Goal: Task Accomplishment & Management: Manage account settings

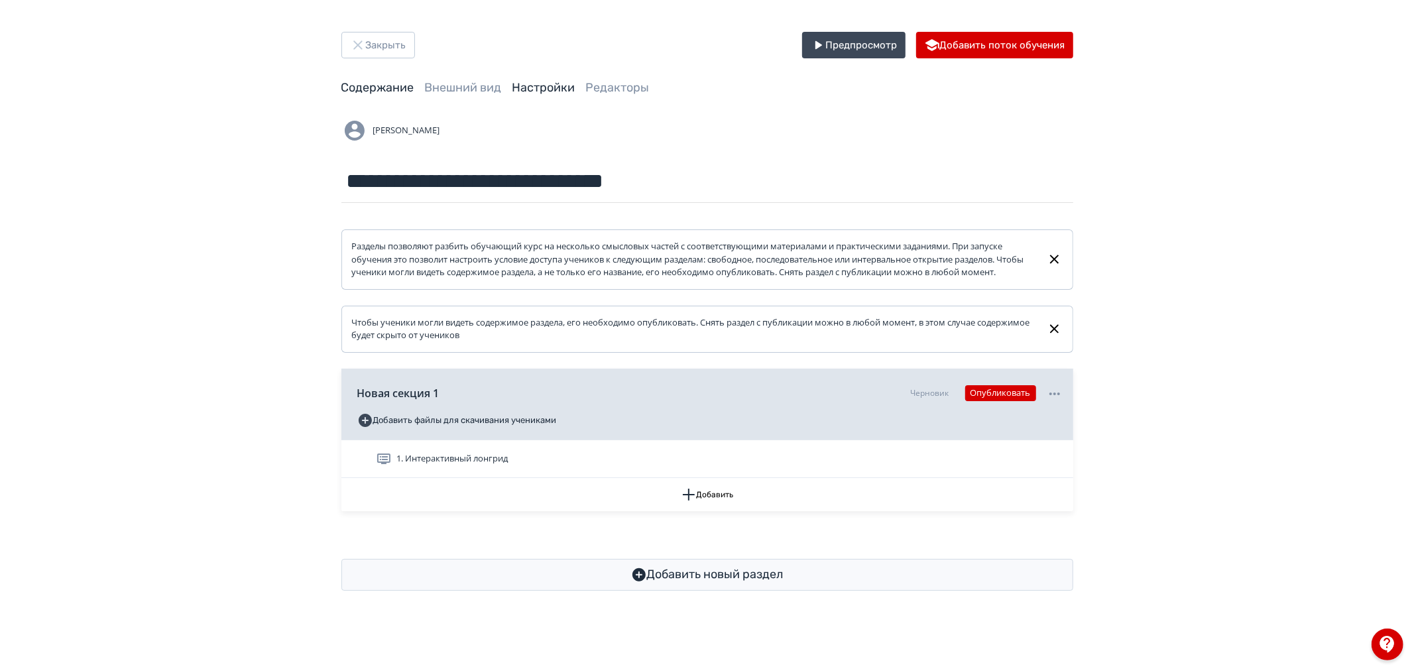
click at [569, 84] on link "Настройки" at bounding box center [543, 87] width 63 height 15
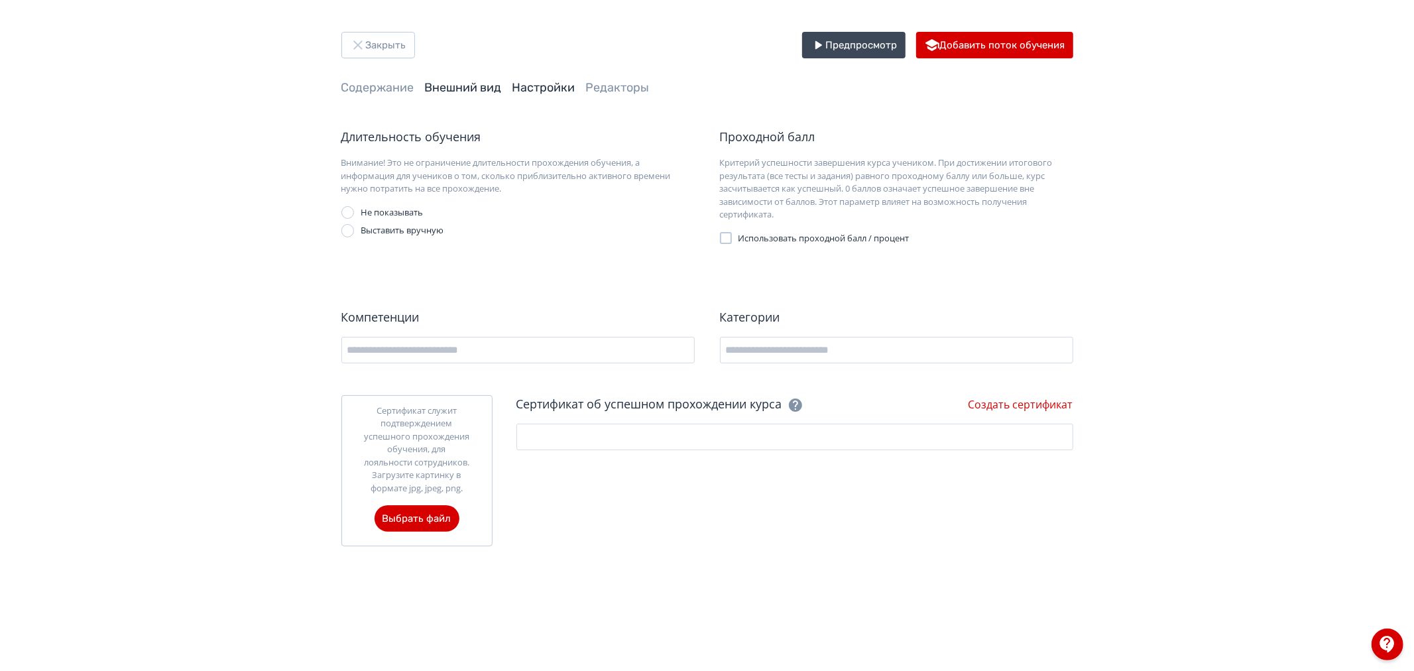
click at [480, 84] on link "Внешний вид" at bounding box center [463, 87] width 77 height 15
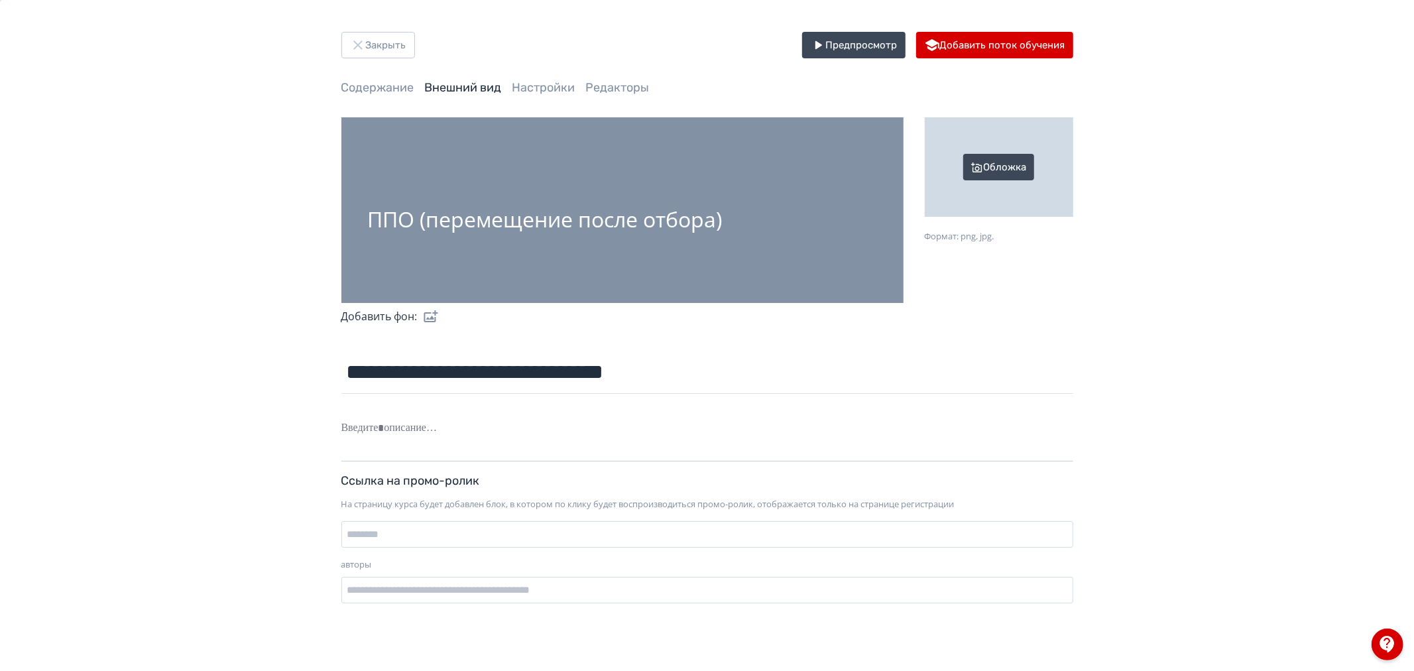
click at [1009, 167] on div "Обложка" at bounding box center [999, 166] width 148 height 99
click at [0, 0] on input "Обложка Формат: png, jpg." at bounding box center [0, 0] width 0 height 0
drag, startPoint x: 1011, startPoint y: 158, endPoint x: 1142, endPoint y: 114, distance: 137.7
click at [1142, 120] on div "**********" at bounding box center [707, 323] width 1414 height 646
click at [1023, 168] on div "Обложка" at bounding box center [999, 166] width 148 height 99
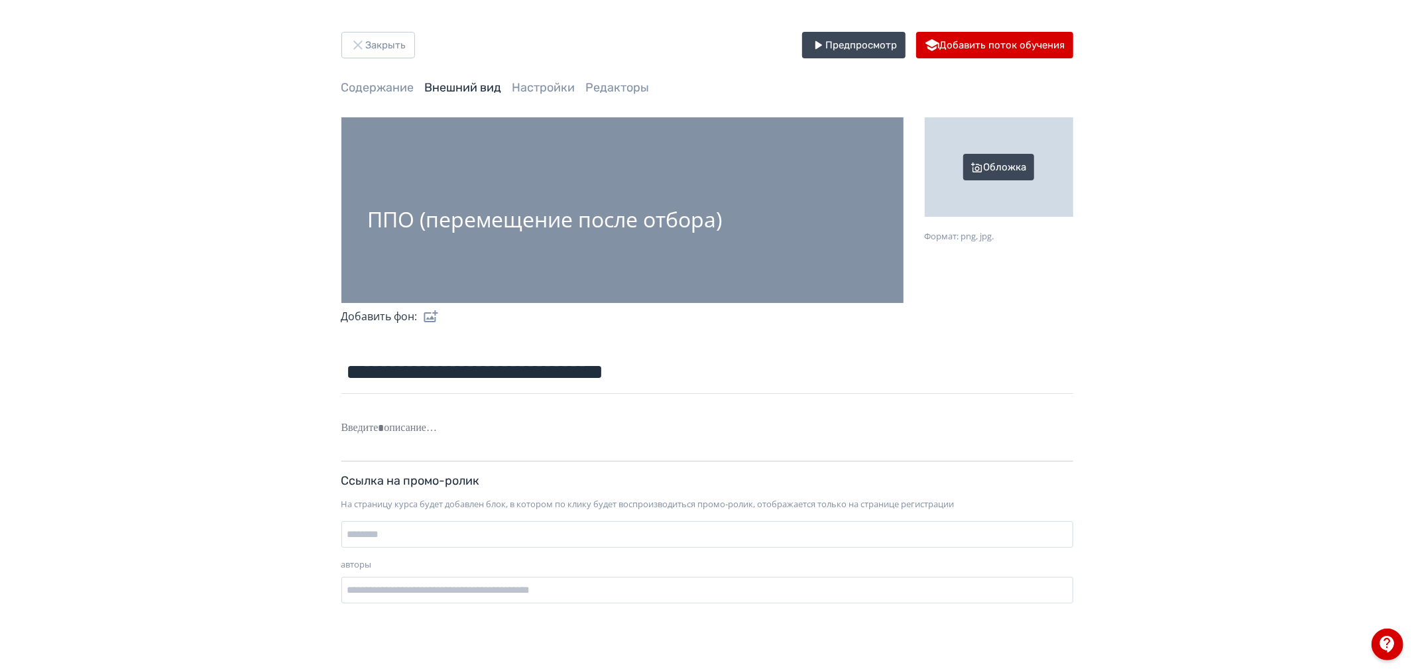
click at [0, 0] on input "Обложка Формат: png, jpg." at bounding box center [0, 0] width 0 height 0
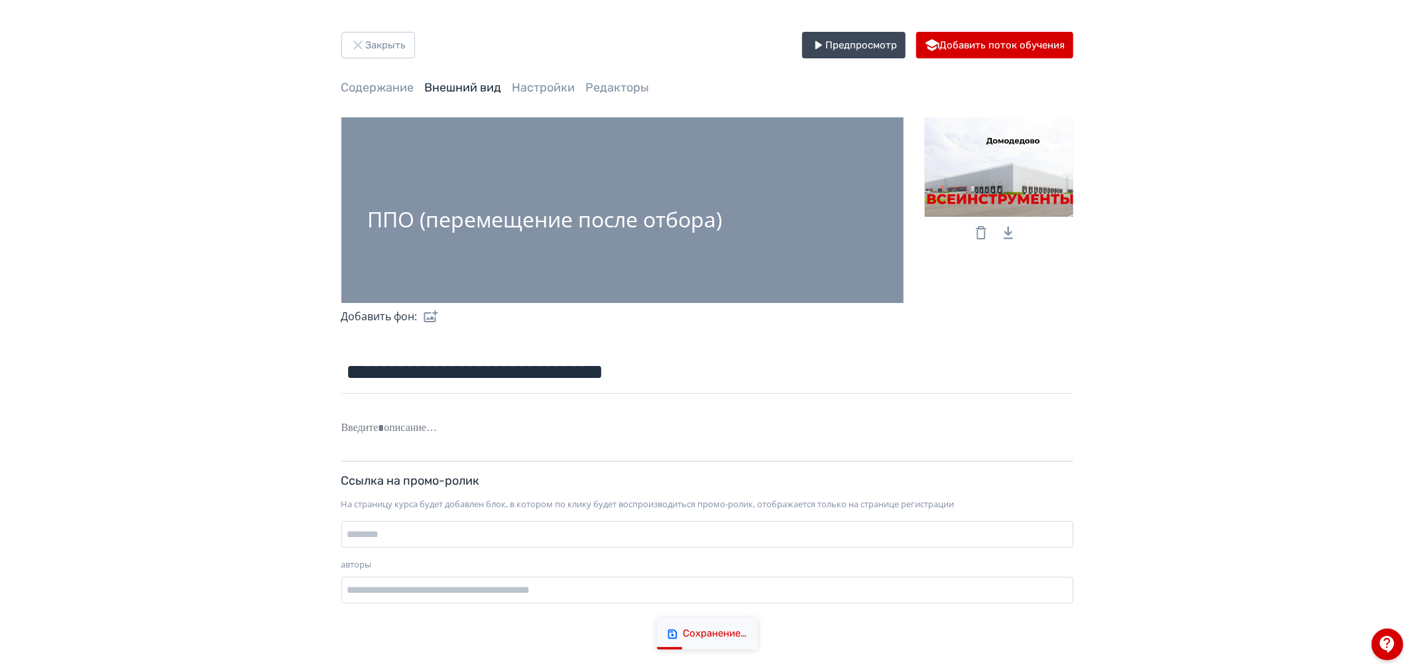
click at [1229, 326] on div "**********" at bounding box center [707, 323] width 1414 height 646
click at [1294, 372] on div "**********" at bounding box center [707, 323] width 1414 height 646
click at [978, 232] on icon at bounding box center [981, 233] width 16 height 16
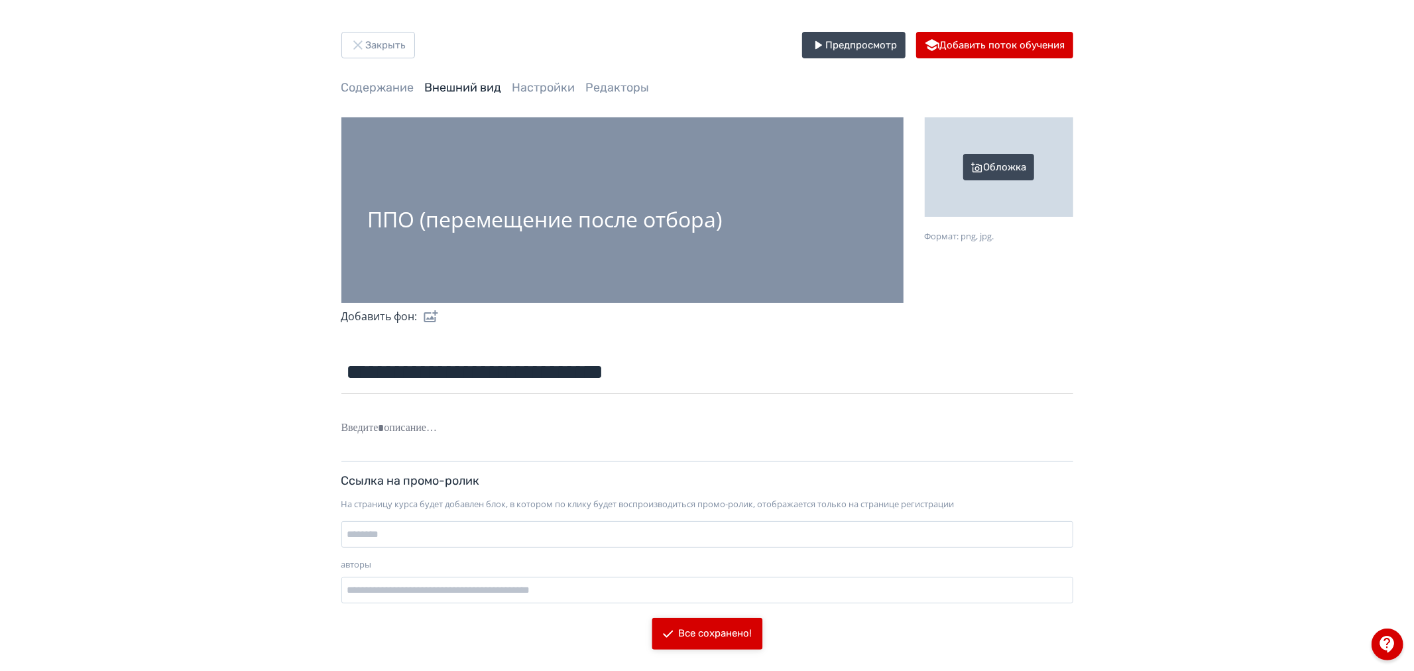
click at [1006, 143] on div "Обложка" at bounding box center [999, 166] width 148 height 99
click at [0, 0] on input "Обложка Формат: png, jpg." at bounding box center [0, 0] width 0 height 0
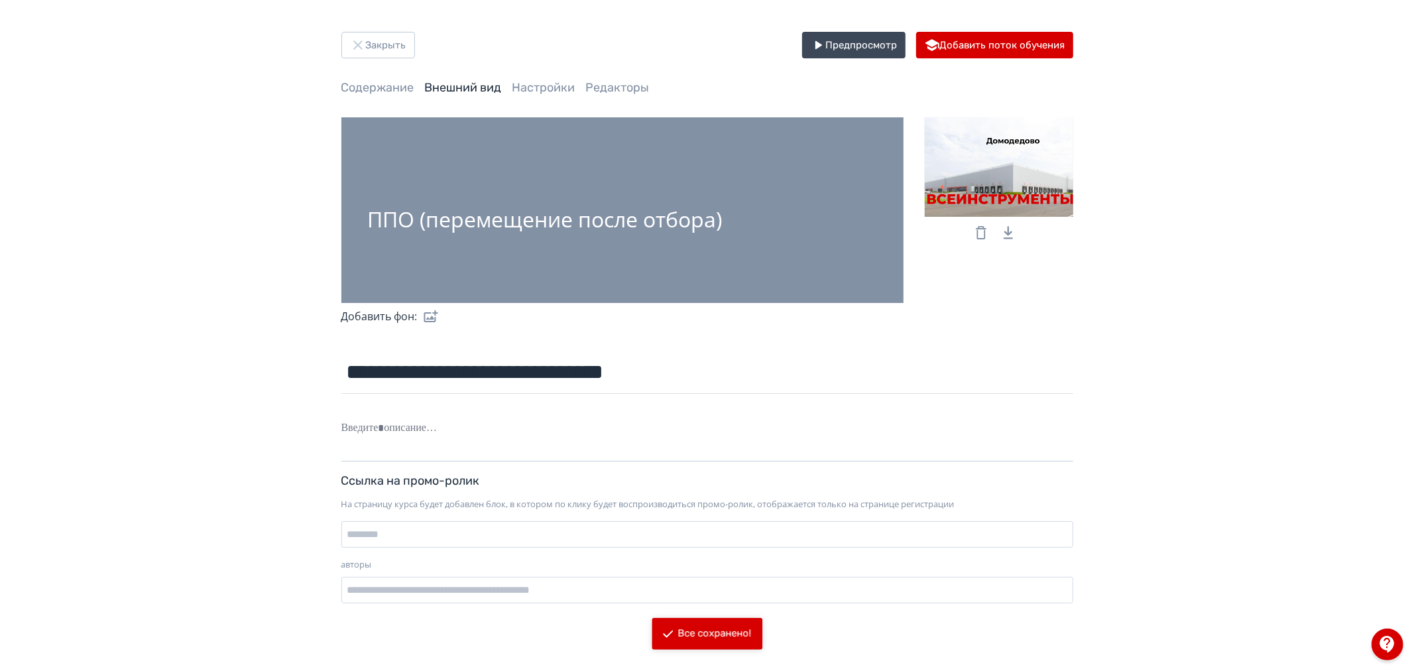
drag, startPoint x: 1043, startPoint y: 190, endPoint x: 999, endPoint y: 189, distance: 43.8
click at [999, 189] on div at bounding box center [999, 166] width 148 height 99
click at [0, 0] on input "file" at bounding box center [0, 0] width 0 height 0
click at [1015, 178] on div at bounding box center [999, 166] width 148 height 99
click at [0, 0] on input "file" at bounding box center [0, 0] width 0 height 0
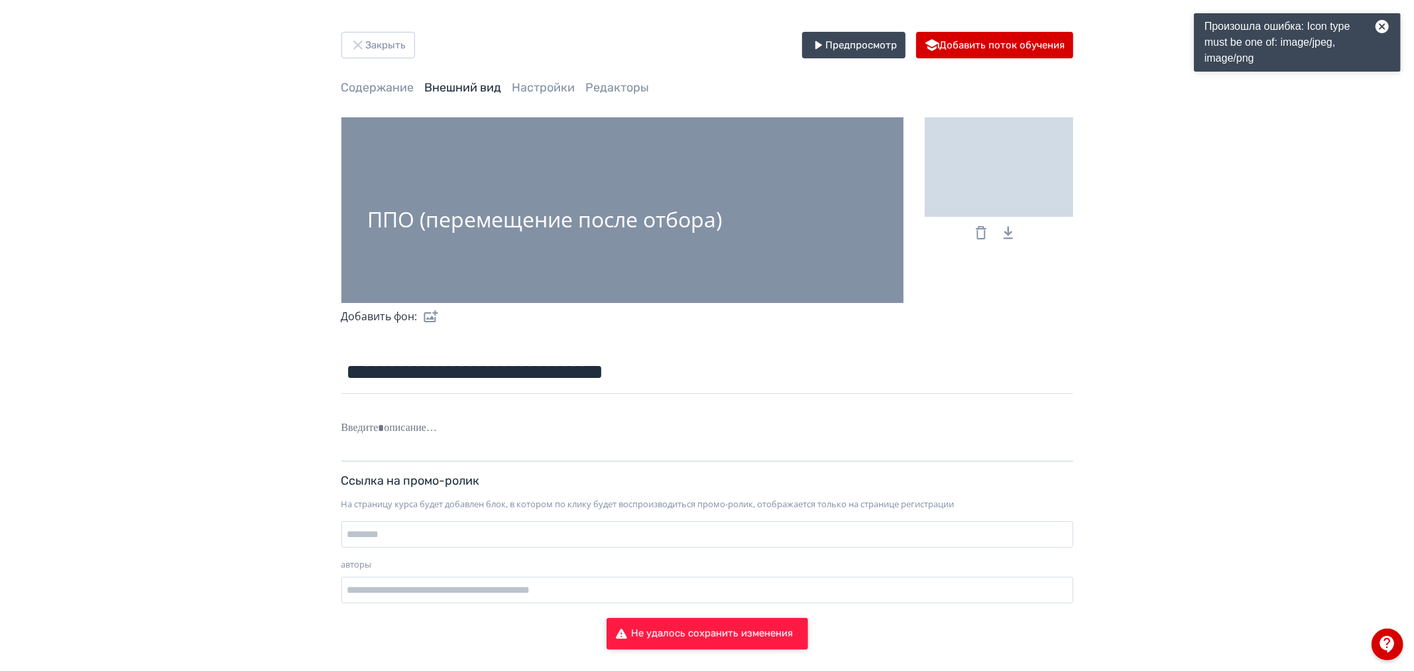
click at [991, 176] on div at bounding box center [999, 166] width 148 height 99
click at [0, 0] on input "file" at bounding box center [0, 0] width 0 height 0
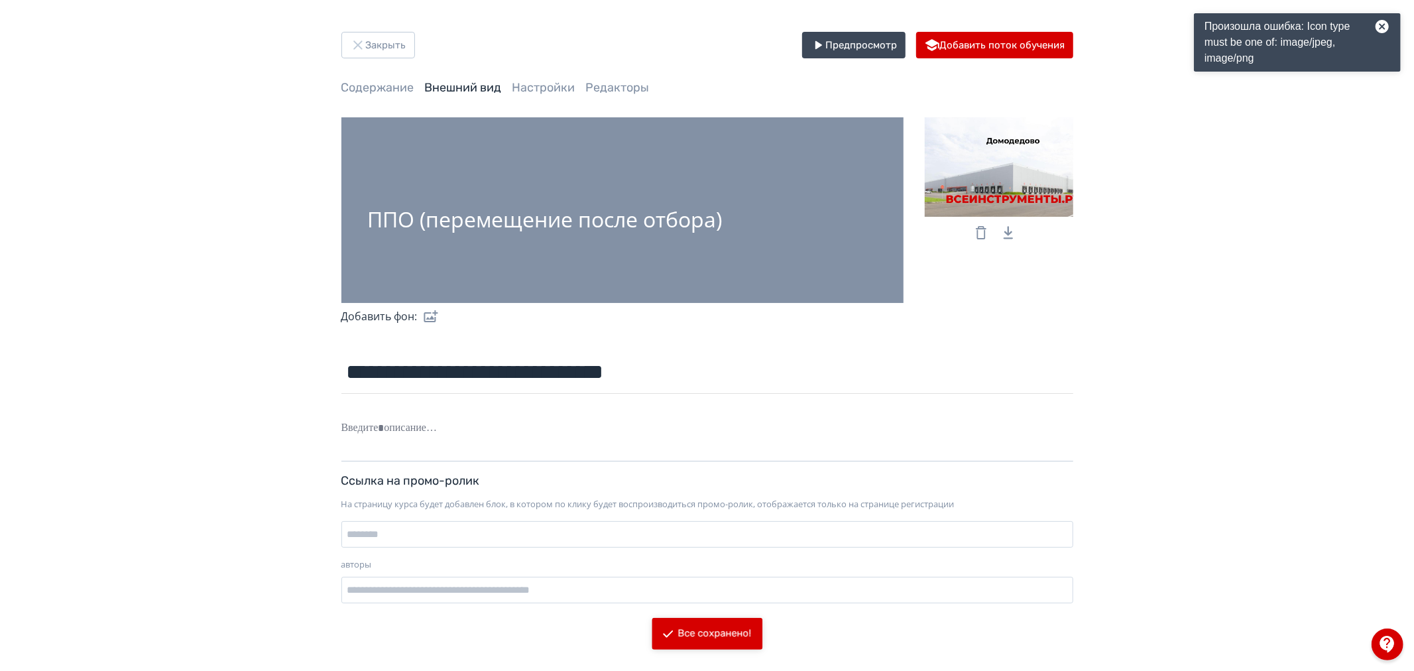
drag, startPoint x: 1026, startPoint y: 172, endPoint x: 1176, endPoint y: 173, distance: 149.8
click at [1175, 173] on div "**********" at bounding box center [707, 323] width 1414 height 646
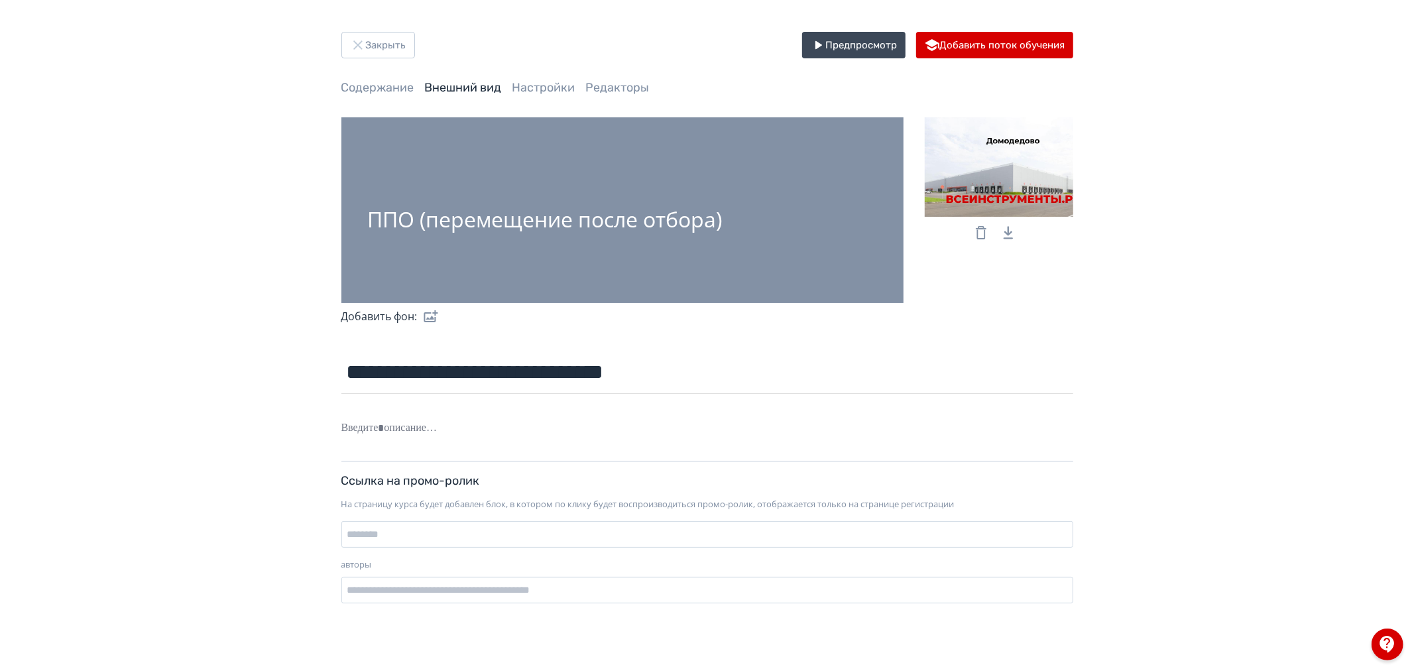
click at [1015, 148] on div at bounding box center [999, 166] width 148 height 99
click at [0, 0] on input "file" at bounding box center [0, 0] width 0 height 0
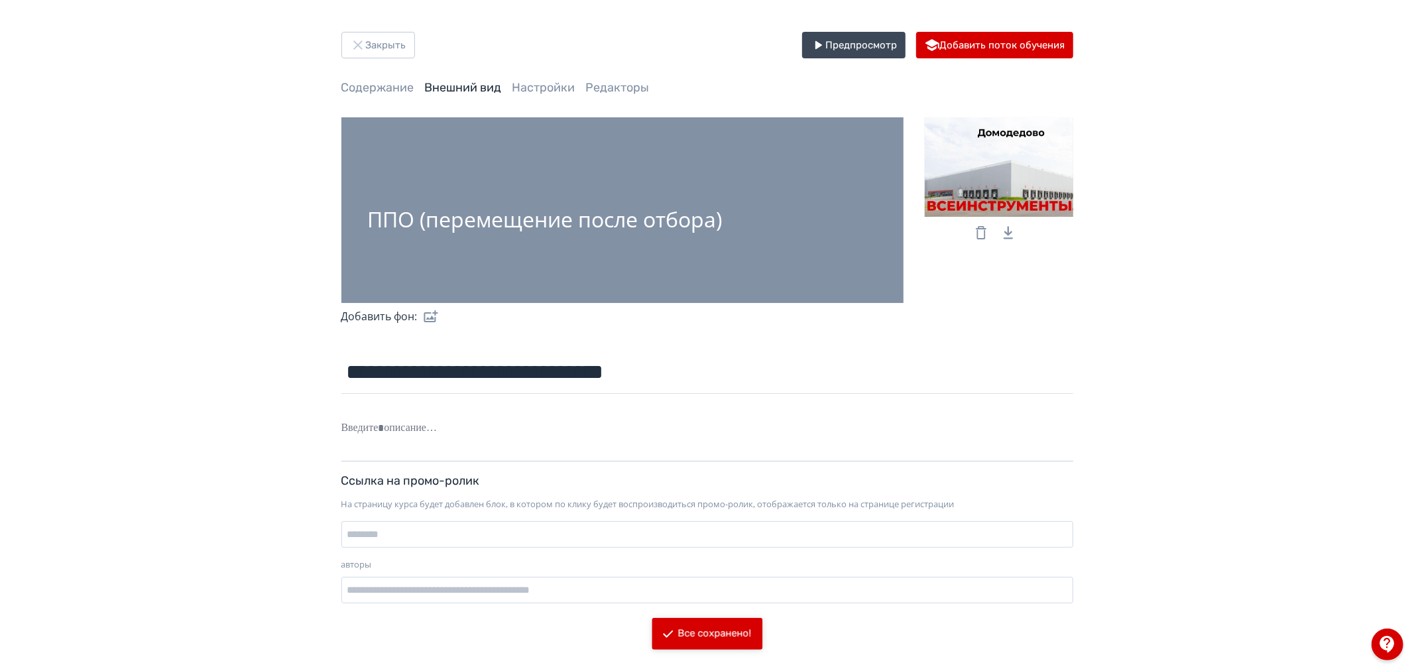
click at [992, 164] on div at bounding box center [999, 166] width 148 height 99
click at [0, 0] on input "file" at bounding box center [0, 0] width 0 height 0
click at [982, 235] on icon at bounding box center [981, 233] width 16 height 16
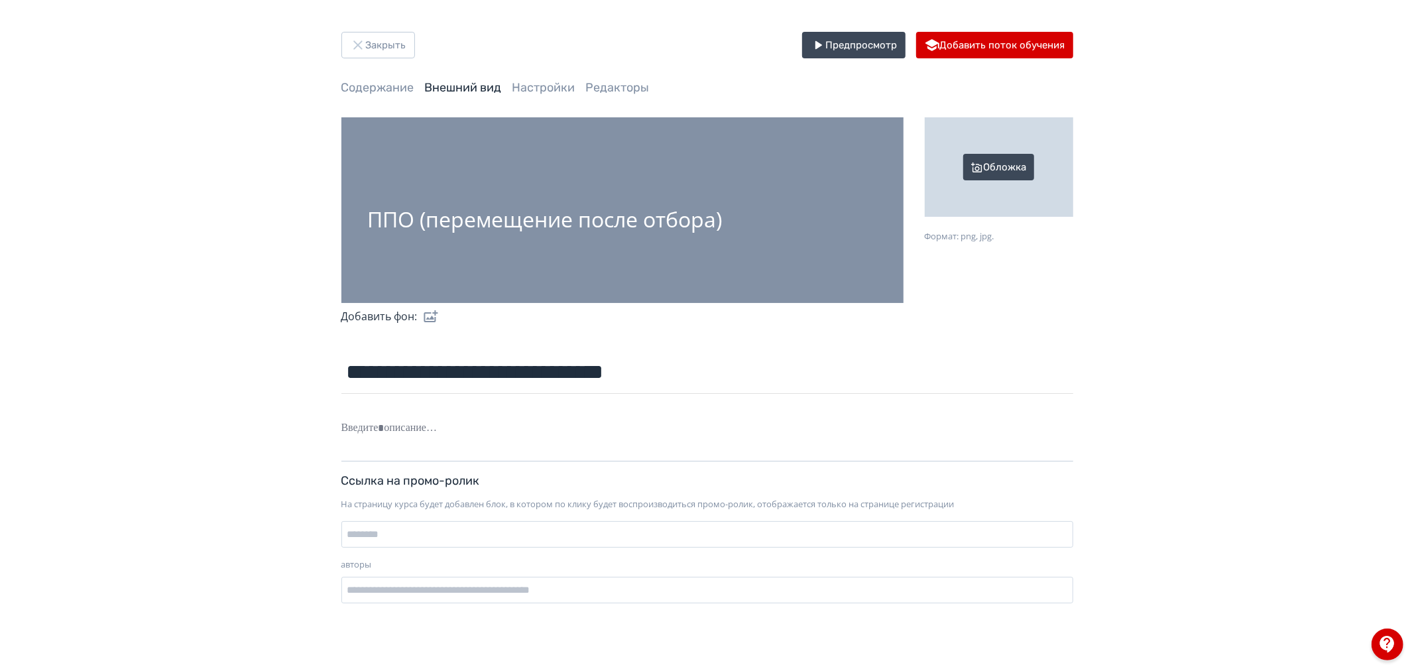
click at [997, 164] on div "Обложка" at bounding box center [999, 166] width 148 height 99
click at [0, 0] on input "Обложка Формат: png, jpg." at bounding box center [0, 0] width 0 height 0
